Goal: Entertainment & Leisure: Consume media (video, audio)

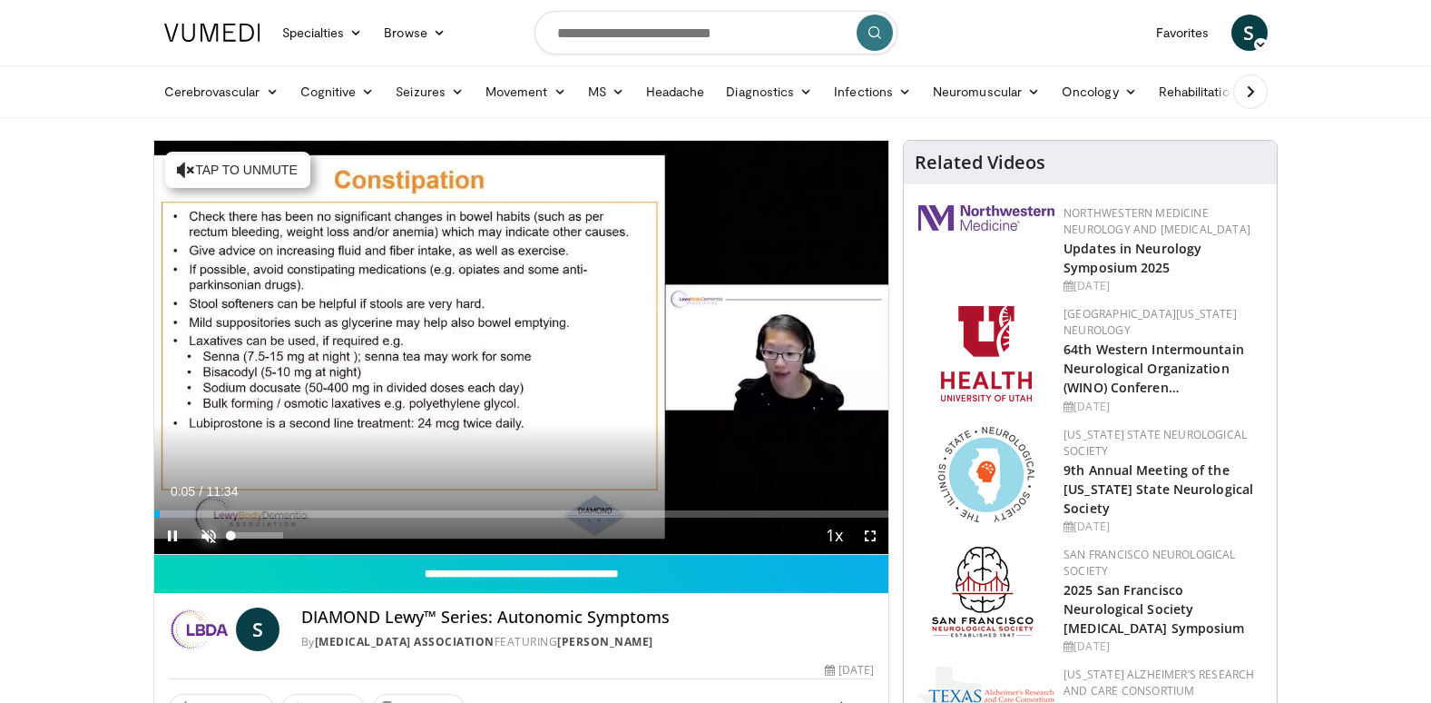
click at [209, 532] on span "Video Player" at bounding box center [209, 535] width 36 height 36
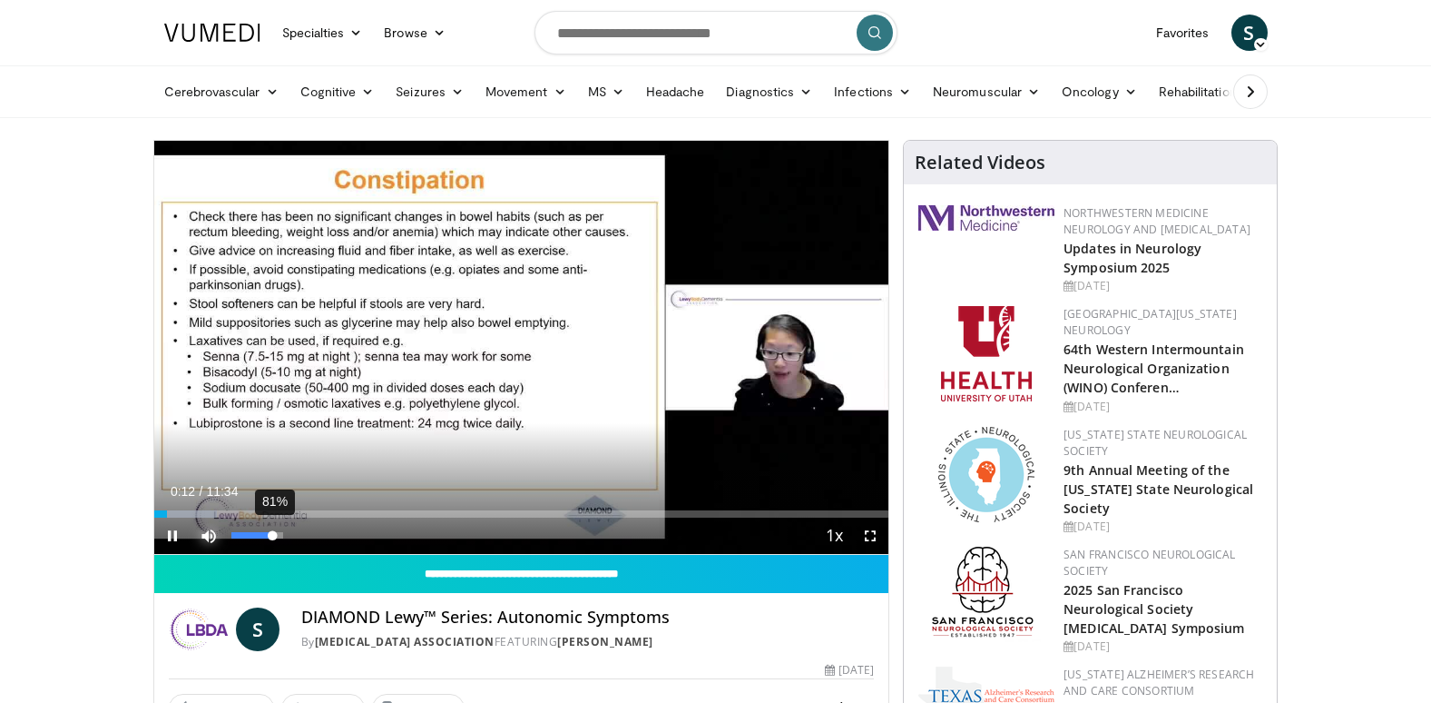
drag, startPoint x: 283, startPoint y: 533, endPoint x: 273, endPoint y: 535, distance: 10.1
click at [273, 535] on div "Volume Level" at bounding box center [252, 535] width 42 height 6
click at [871, 536] on span "Video Player" at bounding box center [870, 535] width 36 height 36
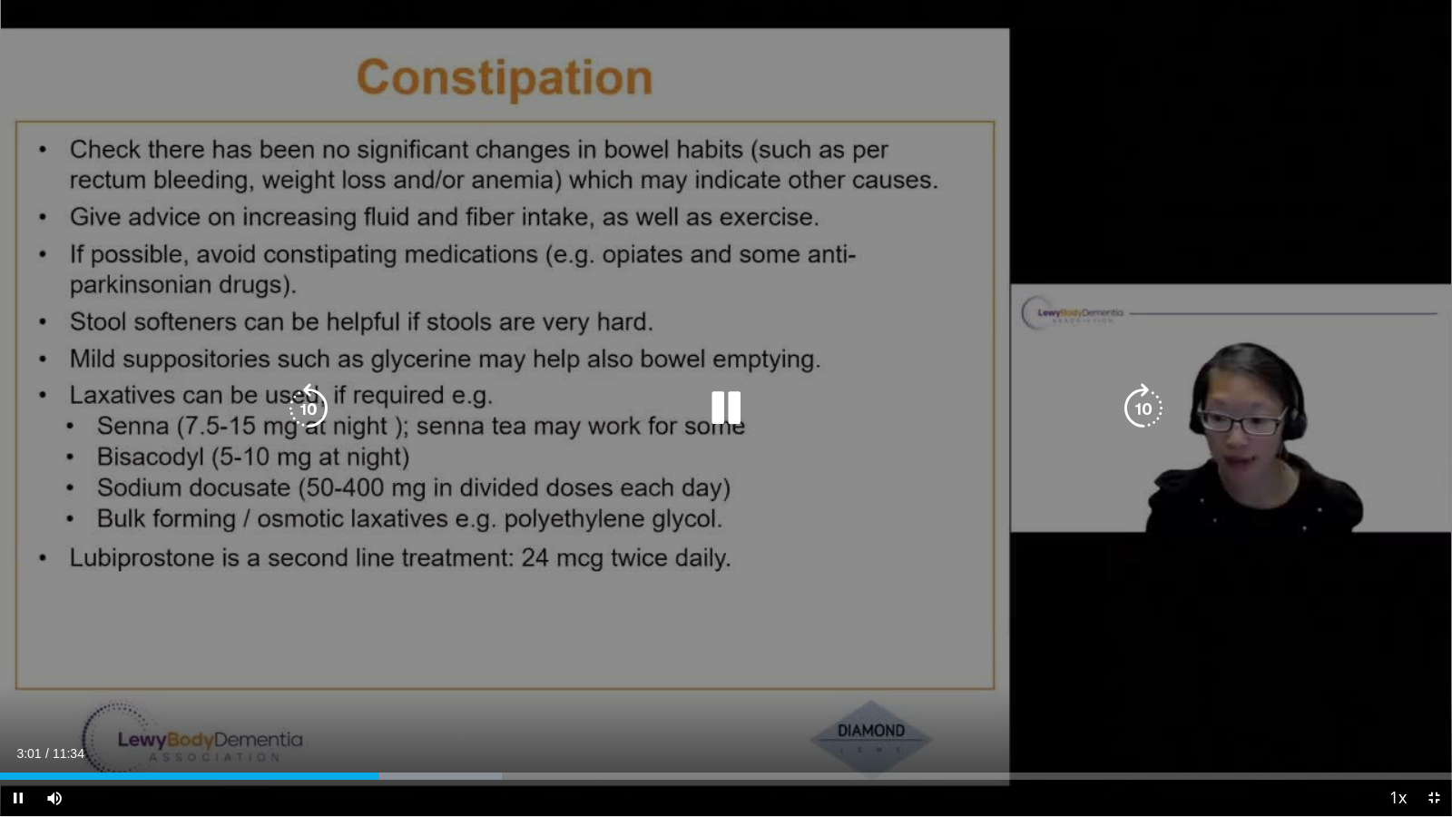
click at [715, 398] on icon "Video Player" at bounding box center [726, 408] width 51 height 51
click at [1296, 163] on div "10 seconds Tap to unmute" at bounding box center [726, 408] width 1452 height 816
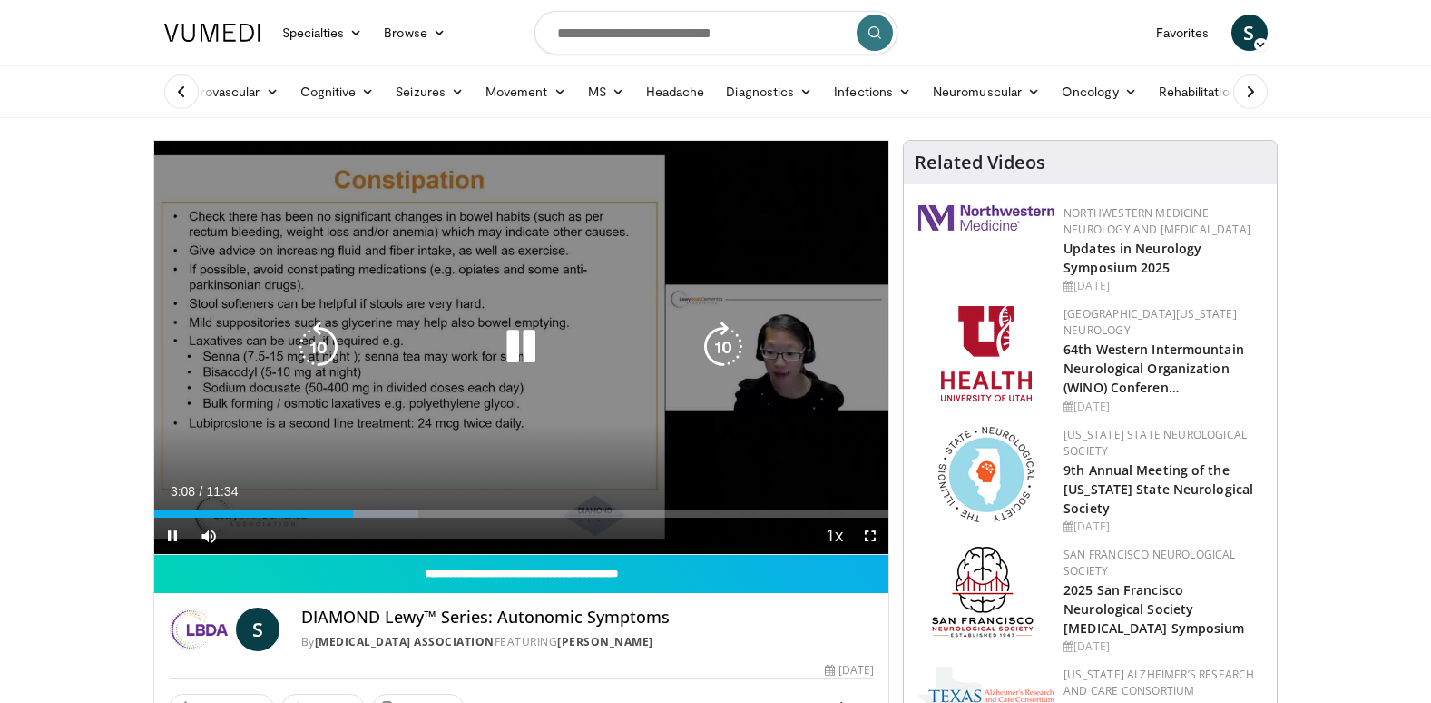
click at [515, 343] on icon "Video Player" at bounding box center [521, 346] width 51 height 51
